Goal: Information Seeking & Learning: Learn about a topic

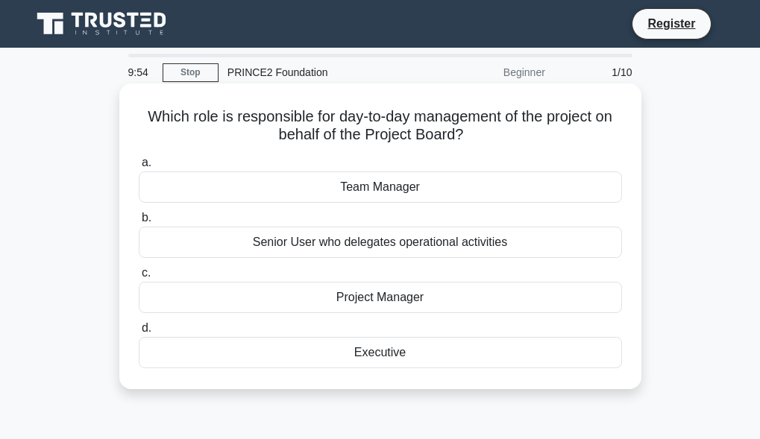
click at [426, 179] on div "Team Manager" at bounding box center [380, 187] width 483 height 31
click at [139, 168] on input "a. Team Manager" at bounding box center [139, 163] width 0 height 10
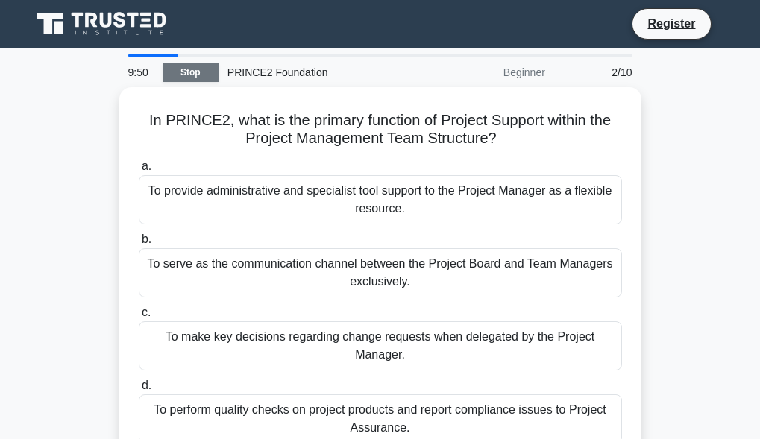
click at [202, 71] on link "Stop" at bounding box center [191, 72] width 56 height 19
